Goal: Find specific page/section: Find specific page/section

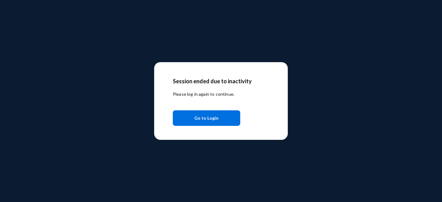
click at [198, 116] on span "Go to Login" at bounding box center [207, 118] width 24 height 11
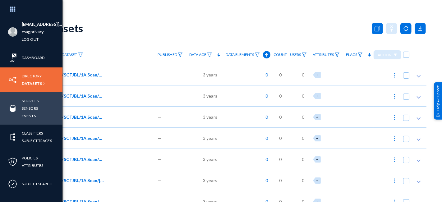
click at [34, 107] on link "Sensors" at bounding box center [30, 108] width 16 height 7
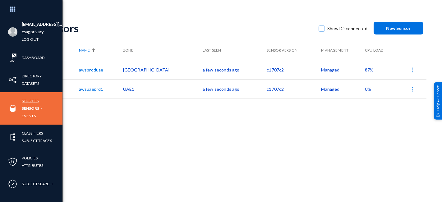
click at [31, 102] on link "Sources" at bounding box center [30, 100] width 17 height 7
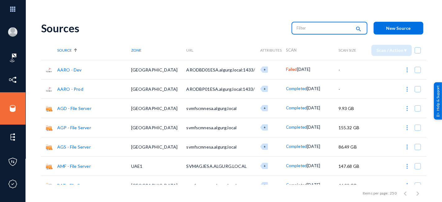
click at [330, 32] on input "text" at bounding box center [324, 27] width 55 height 9
type input "one"
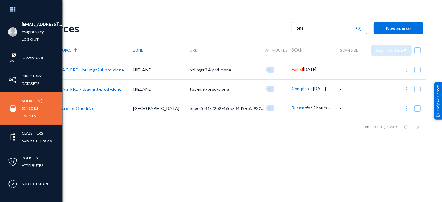
click at [32, 106] on link "Sensors" at bounding box center [30, 108] width 16 height 7
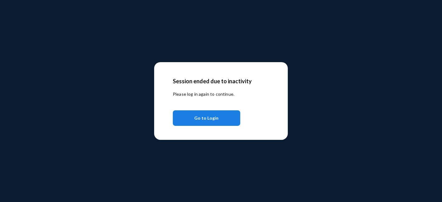
click at [221, 120] on button "Go to Login" at bounding box center [206, 118] width 67 height 16
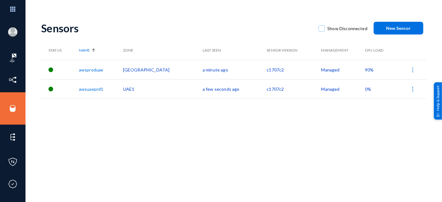
click at [365, 71] on span "90%" at bounding box center [369, 69] width 9 height 5
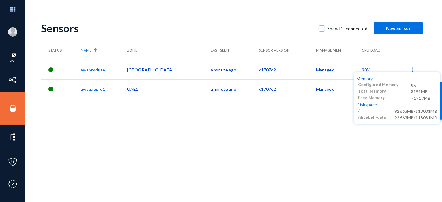
click at [292, 143] on div at bounding box center [221, 101] width 442 height 202
